Goal: Task Accomplishment & Management: Manage account settings

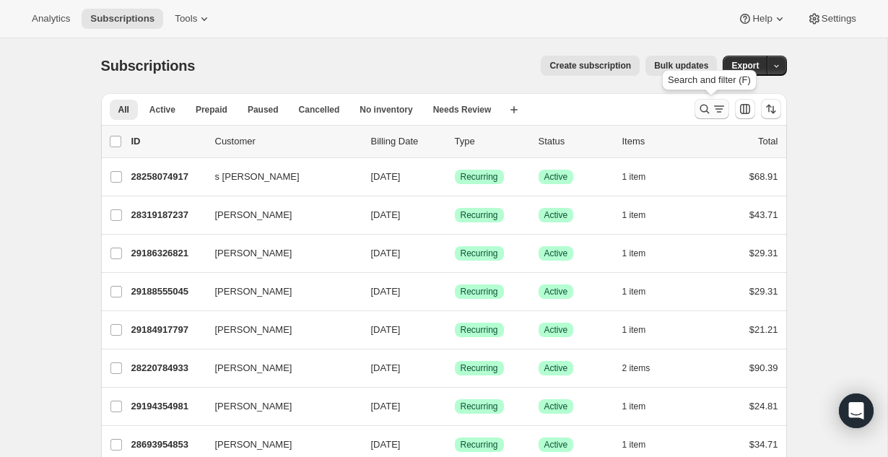
click at [721, 103] on icon "Search and filter results" at bounding box center [719, 109] width 14 height 14
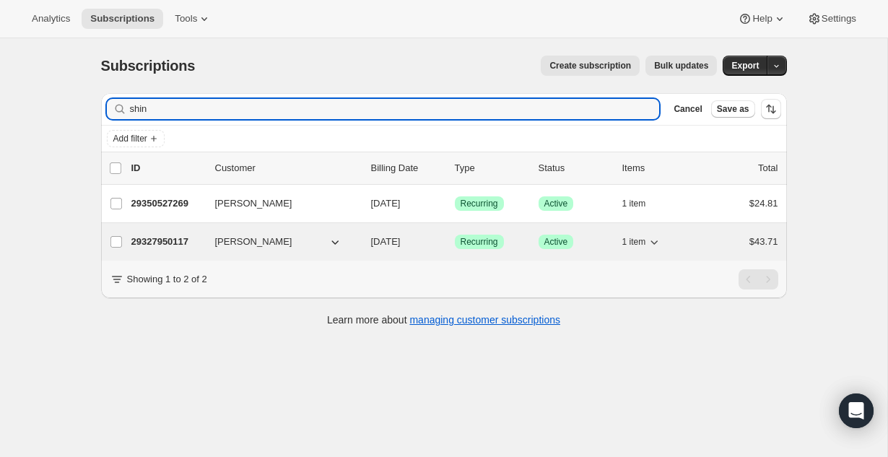
type input "shin"
click at [197, 238] on p "29327950117" at bounding box center [167, 242] width 72 height 14
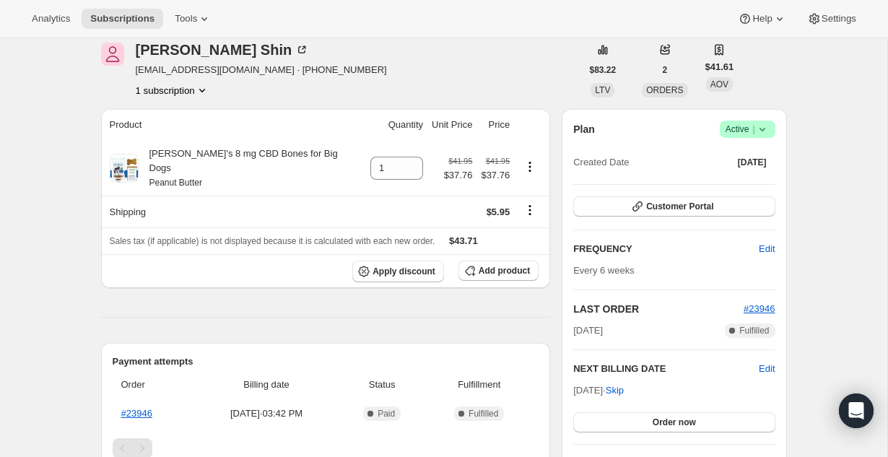
scroll to position [66, 0]
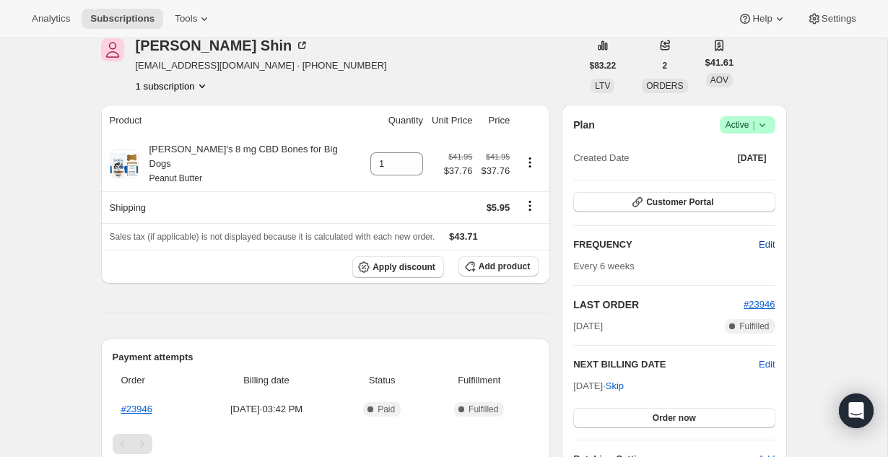
click at [760, 240] on span "Edit" at bounding box center [767, 245] width 16 height 14
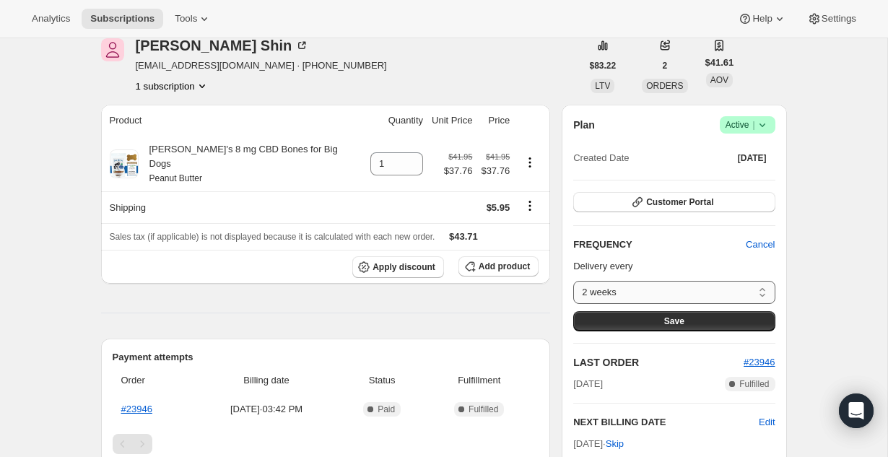
click at [761, 287] on select "2 weeks 4 weeks 6 weeks Custom..." at bounding box center [673, 292] width 201 height 23
select select "WEEK#4"
click at [573, 281] on select "2 weeks 4 weeks 6 weeks Custom..." at bounding box center [673, 292] width 201 height 23
click at [714, 328] on button "Save" at bounding box center [673, 321] width 201 height 20
